Goal: Task Accomplishment & Management: Complete application form

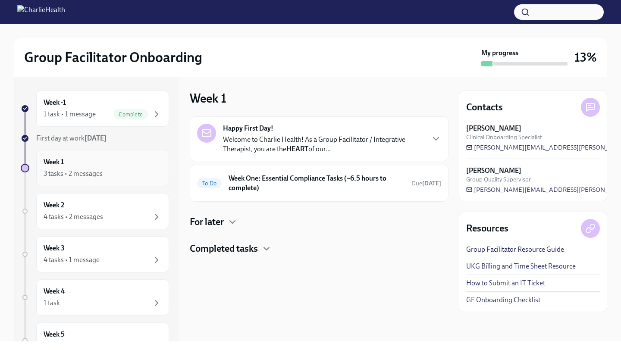
click at [116, 173] on div "3 tasks • 2 messages" at bounding box center [103, 173] width 118 height 10
click at [301, 193] on div "To Do Week One: Essential Compliance Tasks (~6.5 hours to complete) Due tomorrow" at bounding box center [319, 183] width 244 height 22
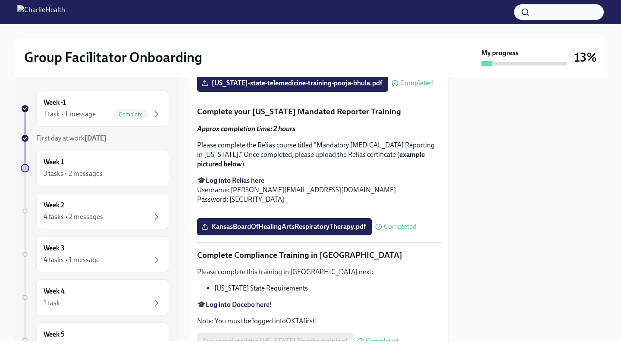
scroll to position [1848, 0]
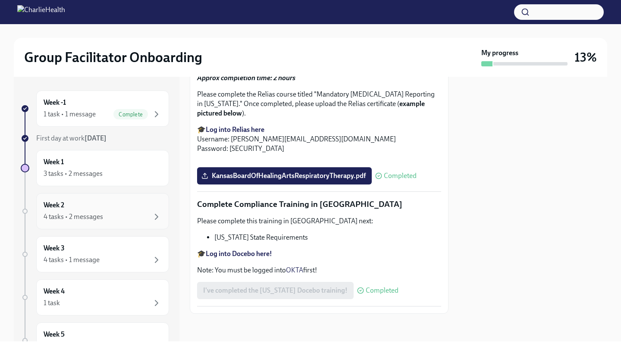
click at [108, 227] on div "Week 2 4 tasks • 2 messages" at bounding box center [102, 211] width 133 height 36
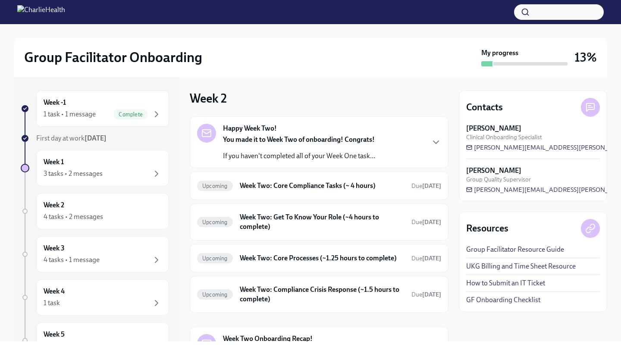
click at [303, 151] on p "If you haven't completed all of your Week One task..." at bounding box center [299, 155] width 152 height 9
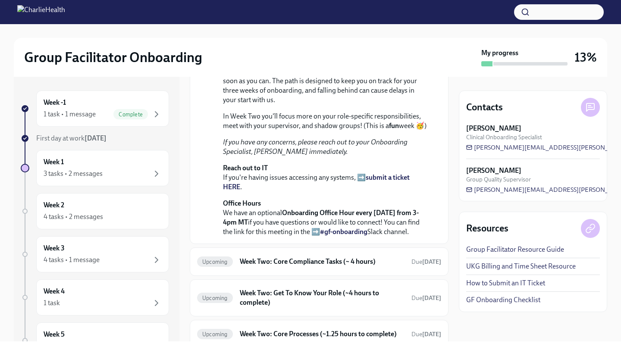
scroll to position [116, 0]
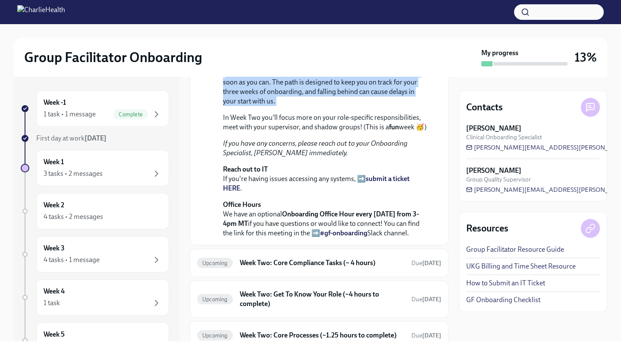
drag, startPoint x: 225, startPoint y: 165, endPoint x: 281, endPoint y: 203, distance: 68.0
click at [281, 203] on div "You made it to Week Two of onboarding! Congrats! If you haven't completed all o…" at bounding box center [325, 145] width 204 height 186
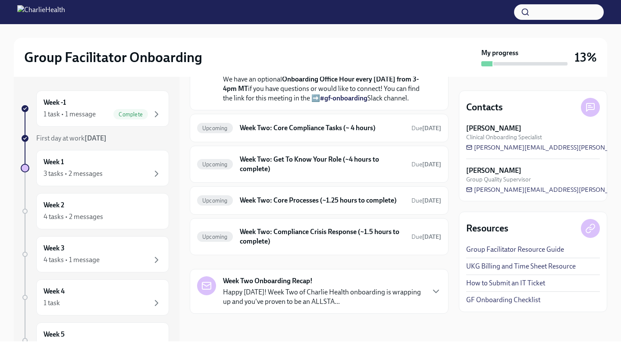
scroll to position [261, 0]
click at [335, 133] on h6 "Week Two: Core Compliance Tasks (~ 4 hours)" at bounding box center [322, 127] width 165 height 9
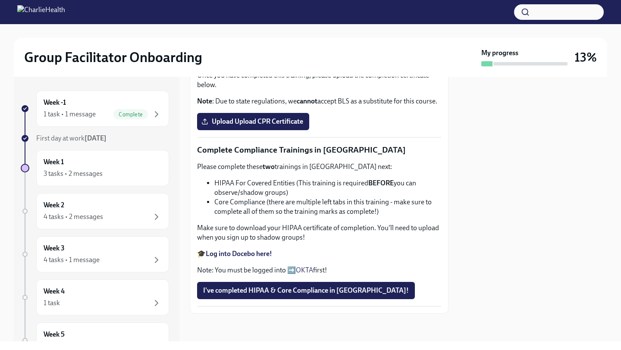
scroll to position [265, 0]
click at [255, 126] on span "Upload Upload CPR Certificate" at bounding box center [253, 121] width 100 height 9
click at [0, 0] on input "Upload Upload CPR Certificate" at bounding box center [0, 0] width 0 height 0
click at [261, 63] on strong "Complete your CPR & First Aid training HERE" at bounding box center [274, 59] width 136 height 8
click at [223, 126] on span "Upload Upload CPR Certificate" at bounding box center [253, 121] width 100 height 9
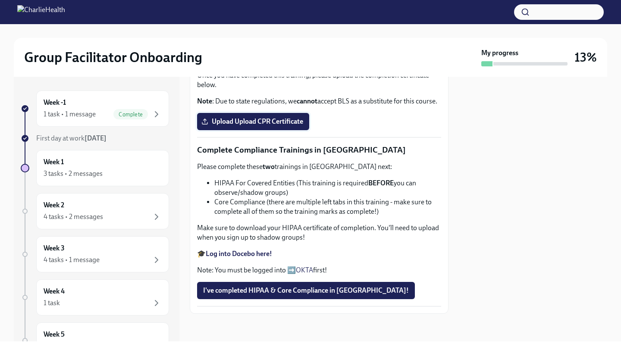
click at [0, 0] on input "Upload Upload CPR Certificate" at bounding box center [0, 0] width 0 height 0
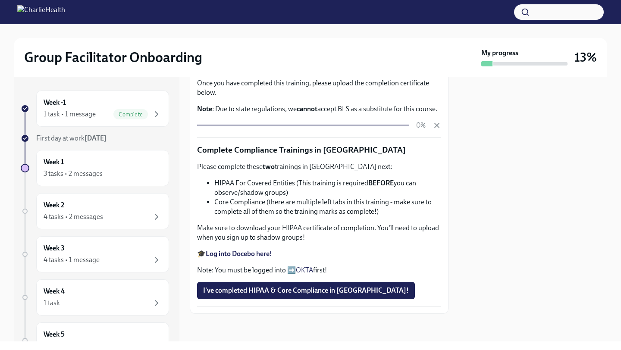
scroll to position [454, 0]
click at [265, 290] on span "I've completed HIPAA & Core Compliance in Docebo!" at bounding box center [306, 290] width 206 height 9
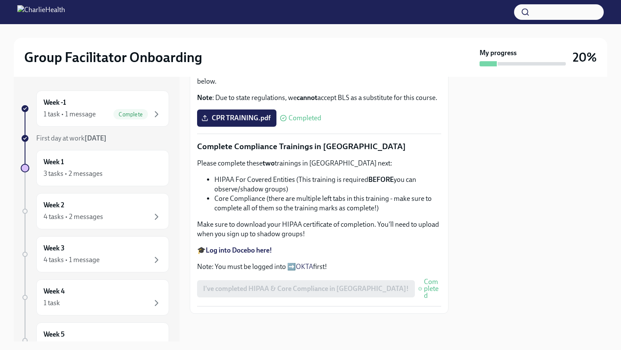
scroll to position [449, 0]
click at [248, 254] on strong "Log into Docebo here!" at bounding box center [239, 250] width 66 height 8
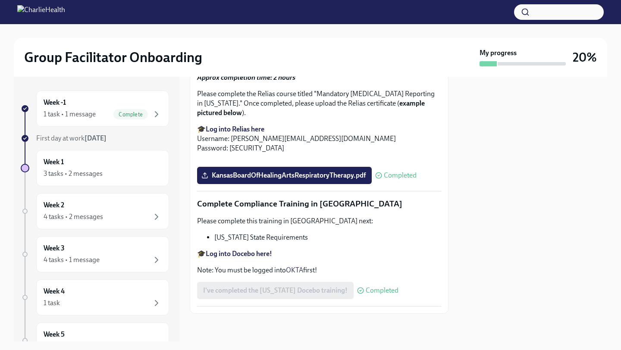
scroll to position [1764, 0]
click at [106, 208] on div "Week 2 4 tasks • 2 messages" at bounding box center [103, 211] width 118 height 22
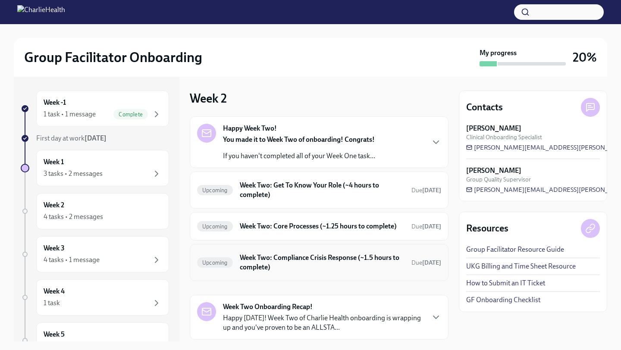
scroll to position [12, 0]
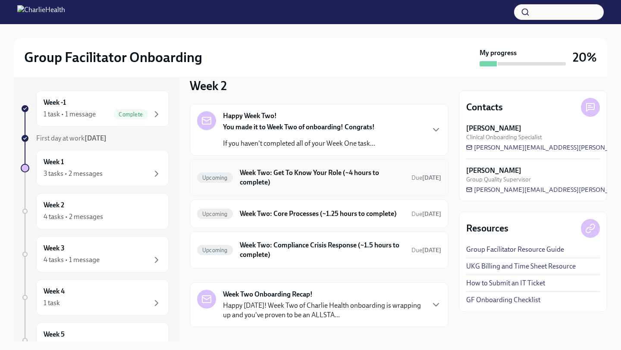
click at [314, 181] on h6 "Week Two: Get To Know Your Role (~4 hours to complete)" at bounding box center [322, 177] width 165 height 19
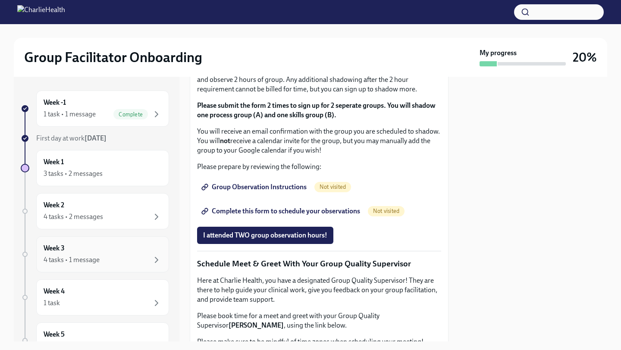
scroll to position [533, 0]
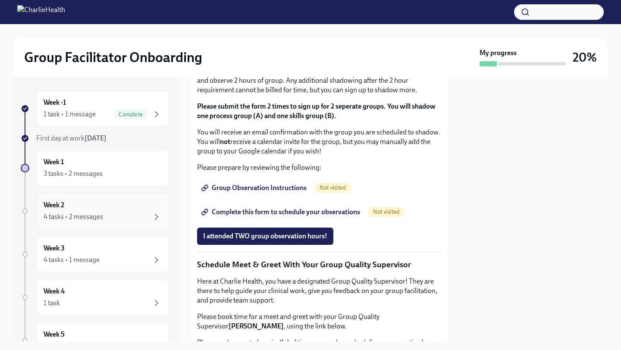
click at [93, 217] on div "4 tasks • 2 messages" at bounding box center [73, 216] width 59 height 9
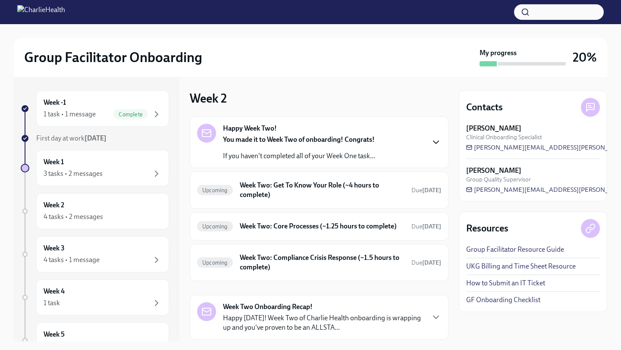
click at [435, 145] on icon "button" at bounding box center [435, 142] width 10 height 10
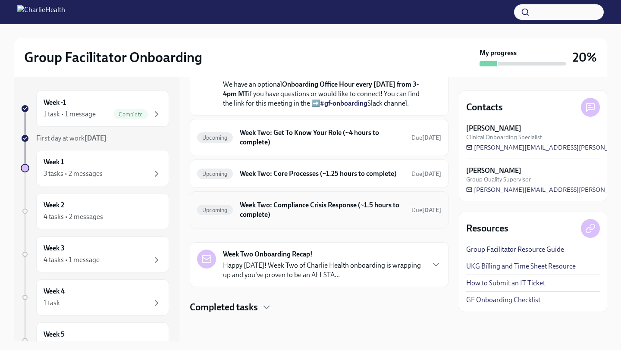
scroll to position [313, 0]
click at [84, 188] on div "Week -1 1 task • 1 message Complete First day at work [DATE] Week 1 3 tasks • 2…" at bounding box center [95, 271] width 148 height 362
click at [85, 184] on div "Week 1 3 tasks • 2 messages" at bounding box center [102, 168] width 133 height 36
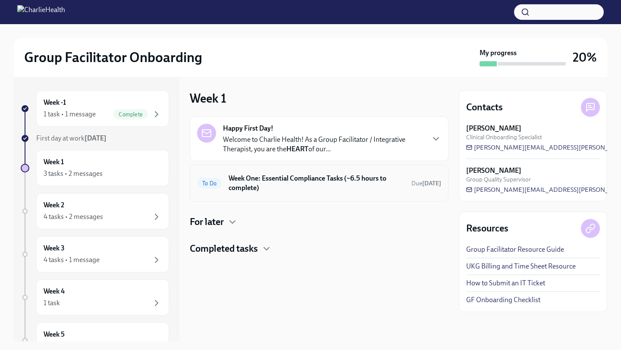
click at [329, 189] on h6 "Week One: Essential Compliance Tasks (~6.5 hours to complete)" at bounding box center [316, 183] width 176 height 19
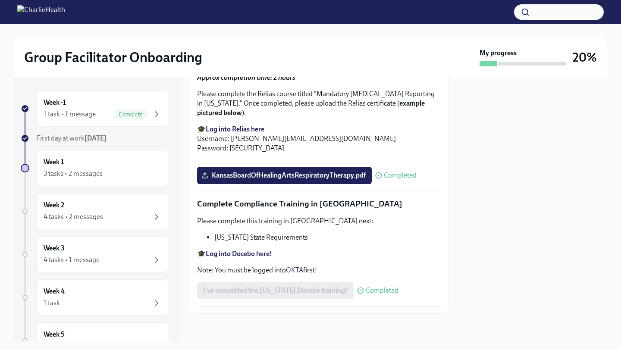
scroll to position [1764, 0]
click at [99, 212] on div "4 tasks • 2 messages" at bounding box center [103, 217] width 118 height 10
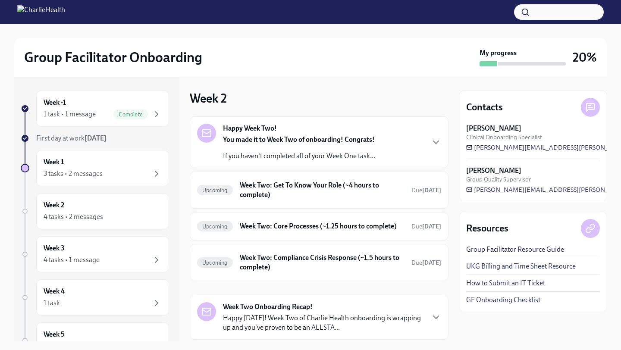
click at [307, 157] on p "If you haven't completed all of your Week One task..." at bounding box center [299, 155] width 152 height 9
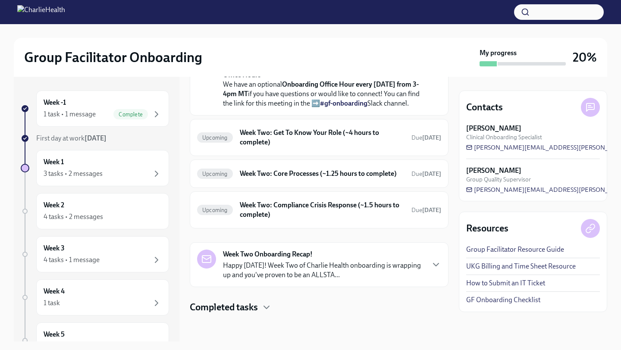
scroll to position [253, 0]
click at [297, 147] on h6 "Week Two: Get To Know Your Role (~4 hours to complete)" at bounding box center [322, 137] width 165 height 19
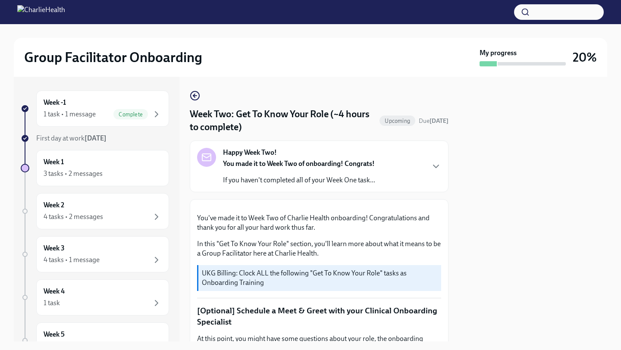
click at [320, 172] on div "You made it to Week Two of onboarding! Congrats! If you haven't completed all o…" at bounding box center [299, 172] width 152 height 26
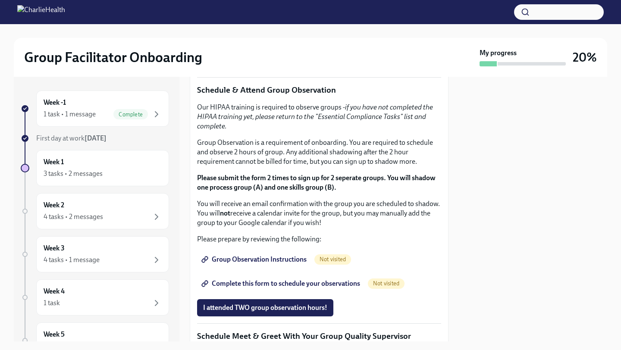
scroll to position [653, 0]
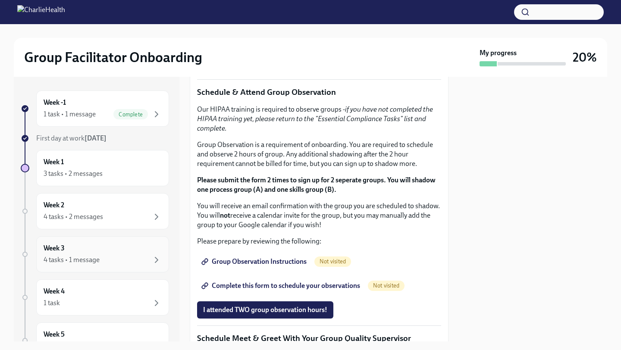
click at [130, 257] on div "4 tasks • 1 message" at bounding box center [103, 260] width 118 height 10
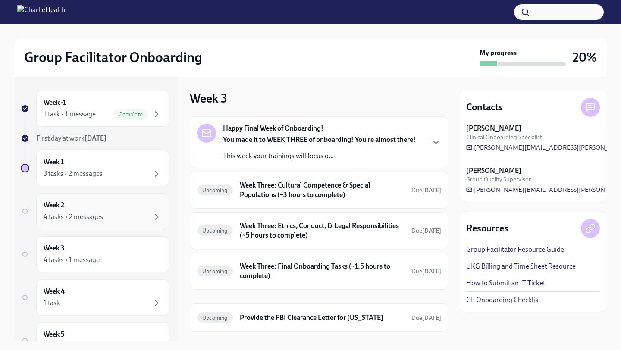
click at [134, 225] on div "Week 2 4 tasks • 2 messages" at bounding box center [102, 211] width 133 height 36
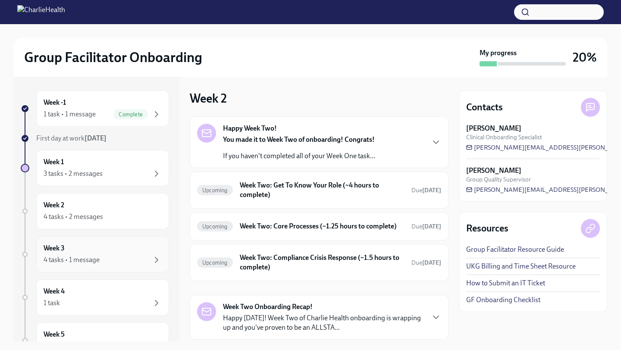
click at [134, 249] on div "Week 3 4 tasks • 1 message" at bounding box center [103, 254] width 118 height 22
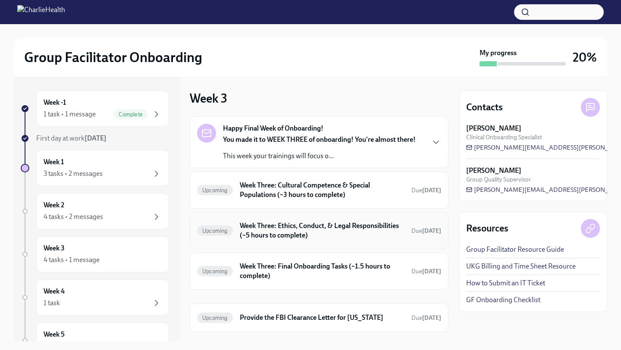
scroll to position [7, 0]
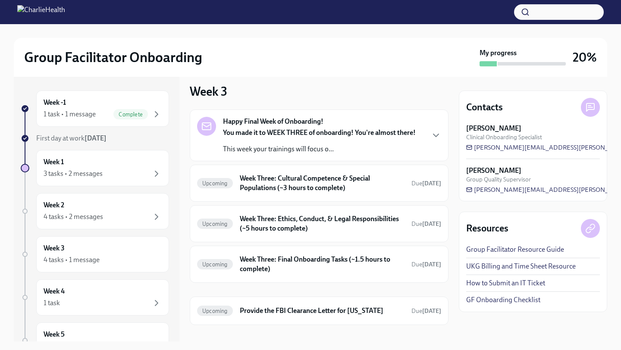
click at [328, 141] on div "You made it to WEEK THREE of onboarding! You're almost there! This week your tr…" at bounding box center [319, 141] width 193 height 26
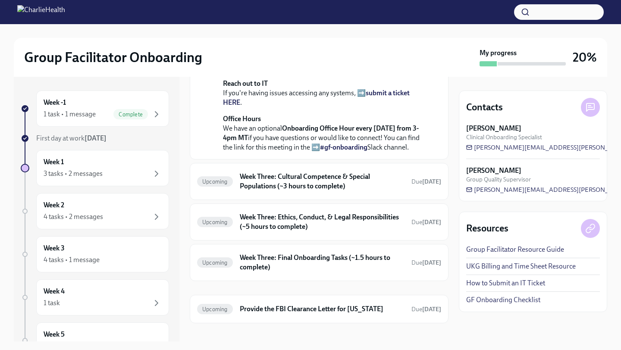
scroll to position [345, 0]
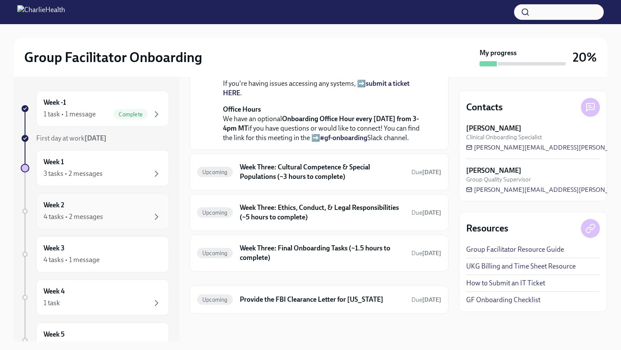
click at [113, 205] on div "Week 2 4 tasks • 2 messages" at bounding box center [103, 211] width 118 height 22
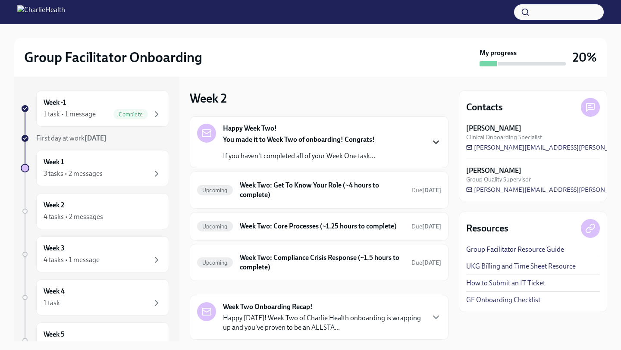
click at [433, 137] on icon "button" at bounding box center [435, 142] width 10 height 10
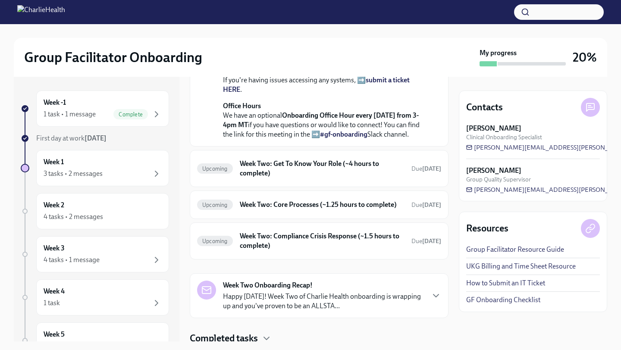
scroll to position [241, 0]
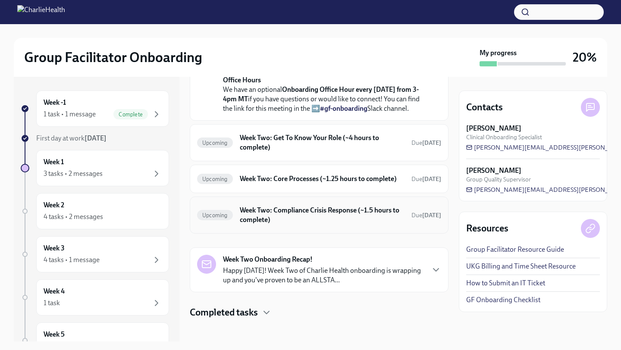
click at [358, 234] on div "Upcoming Week Two: Compliance Crisis Response (~1.5 hours to complete) Due [DAT…" at bounding box center [319, 215] width 259 height 37
click at [360, 225] on h6 "Week Two: Compliance Crisis Response (~1.5 hours to complete)" at bounding box center [322, 215] width 165 height 19
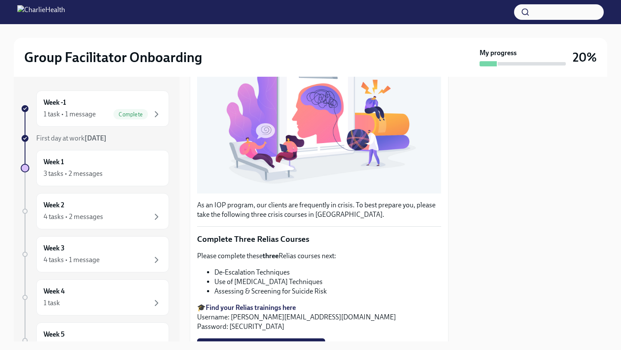
scroll to position [240, 0]
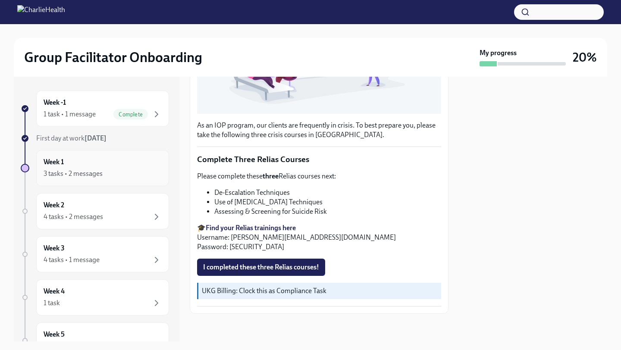
click at [128, 163] on div "Week 1 3 tasks • 2 messages" at bounding box center [103, 168] width 118 height 22
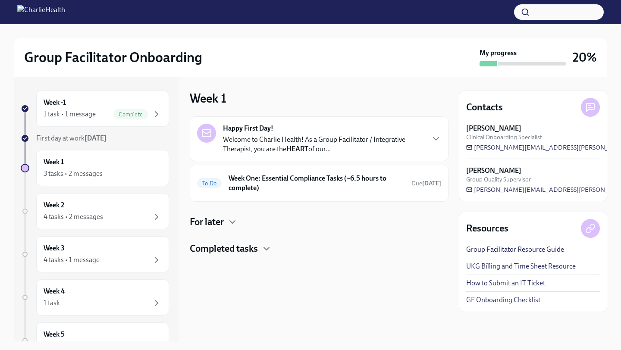
click at [322, 129] on div "Happy First Day! Welcome to Charlie Health! As a Group Facilitator / Integrativ…" at bounding box center [323, 139] width 201 height 30
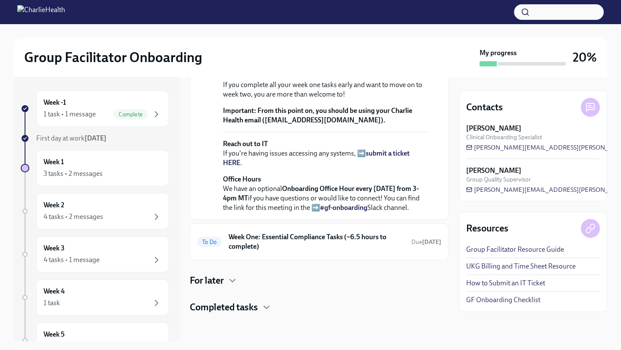
scroll to position [328, 0]
click at [301, 232] on h6 "Week One: Essential Compliance Tasks (~6.5 hours to complete)" at bounding box center [316, 241] width 176 height 19
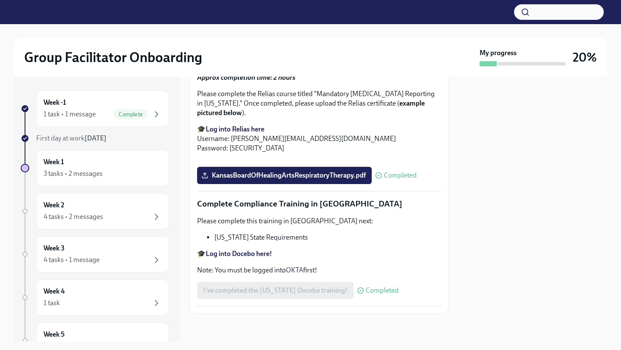
scroll to position [1764, 0]
click at [140, 204] on div "Week 2 4 tasks • 2 messages" at bounding box center [103, 211] width 118 height 22
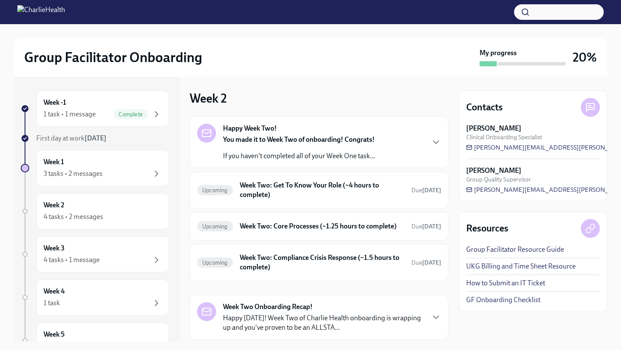
click at [424, 151] on div "Happy Week Two! You made it to Week Two of onboarding! Congrats! If you haven't…" at bounding box center [319, 142] width 244 height 37
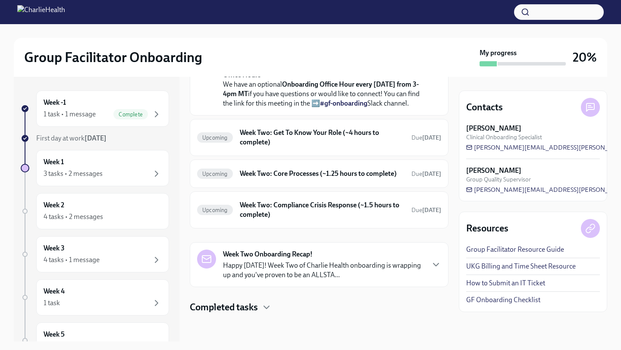
scroll to position [280, 0]
click at [438, 141] on strong "[DATE]" at bounding box center [431, 137] width 19 height 7
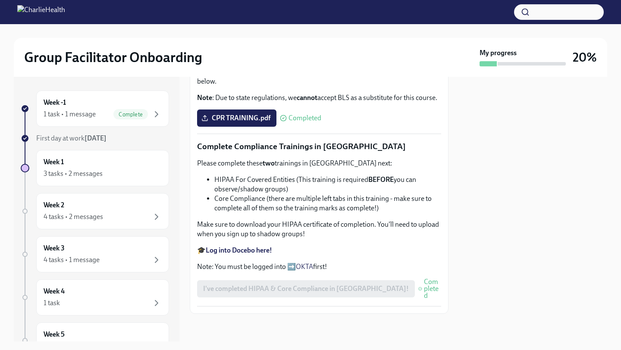
scroll to position [449, 0]
